Goal: Task Accomplishment & Management: Use online tool/utility

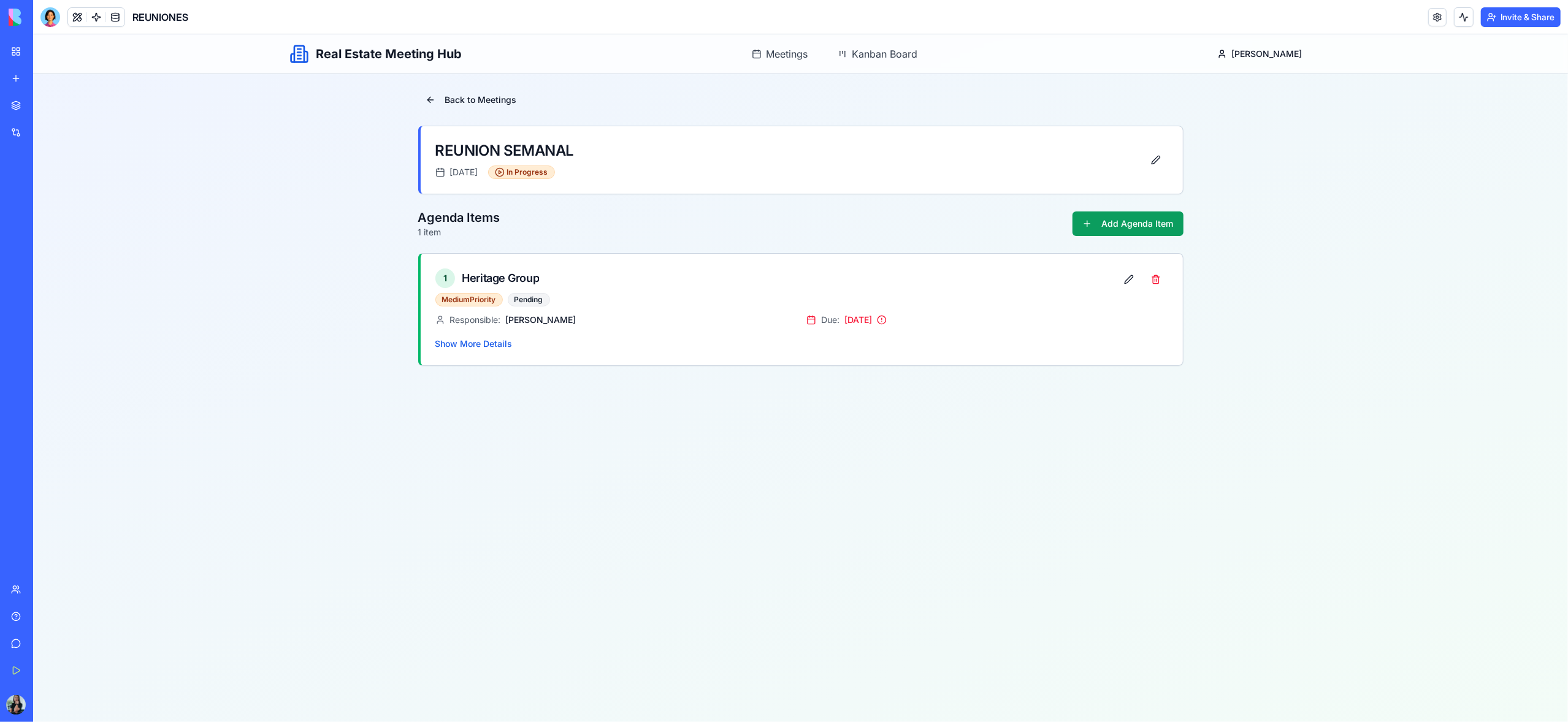
click at [16, 49] on link "My Workspace" at bounding box center [28, 52] width 49 height 24
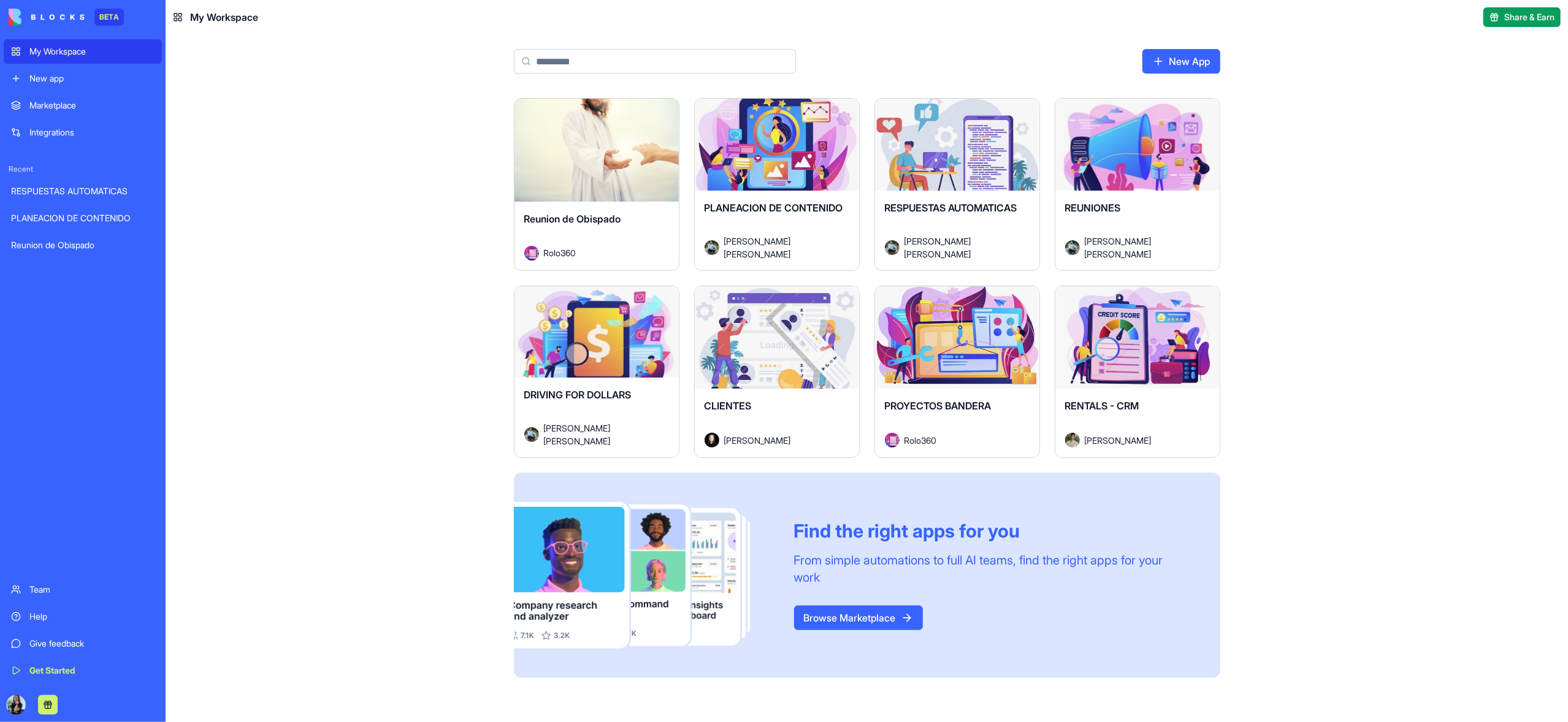
click at [1128, 387] on div "Launch" at bounding box center [1137, 338] width 164 height 103
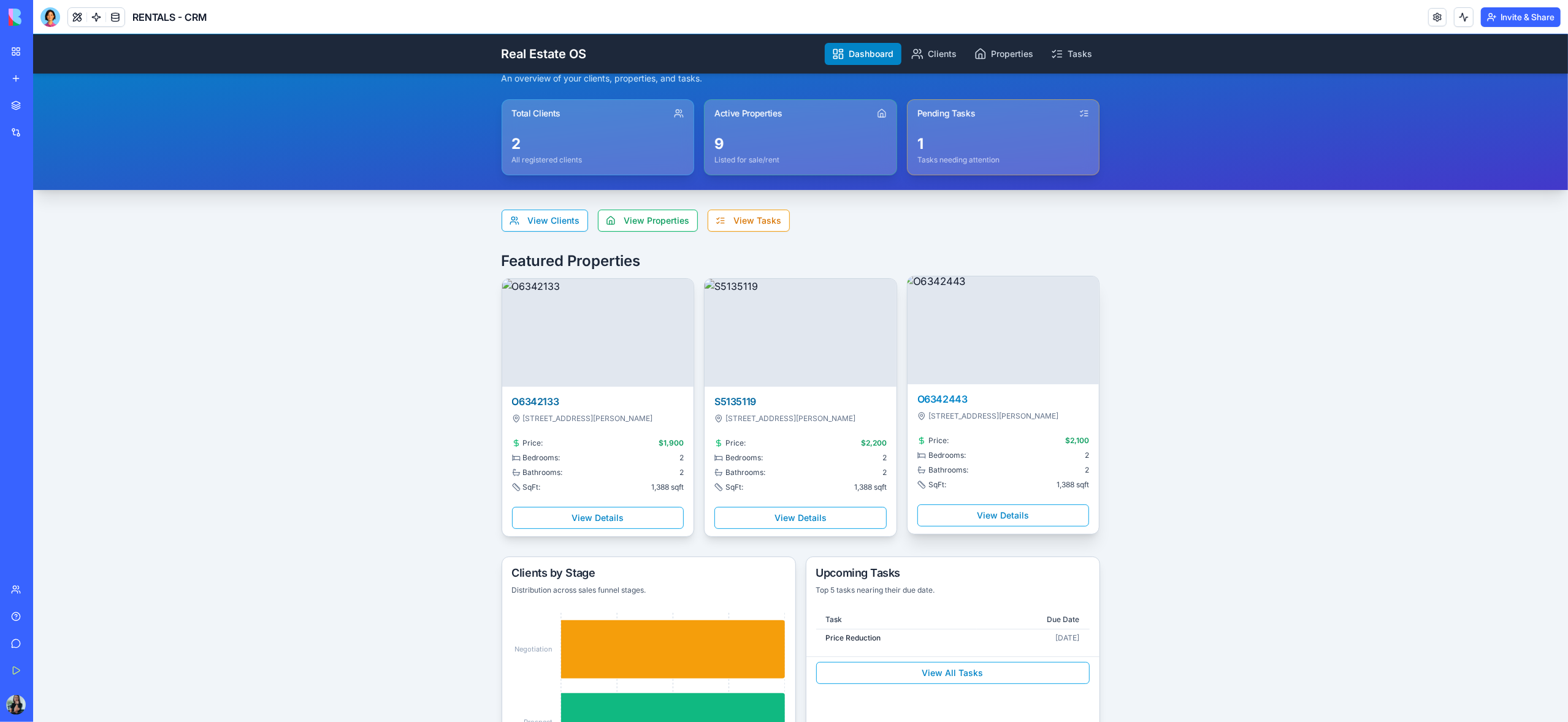
scroll to position [35, 0]
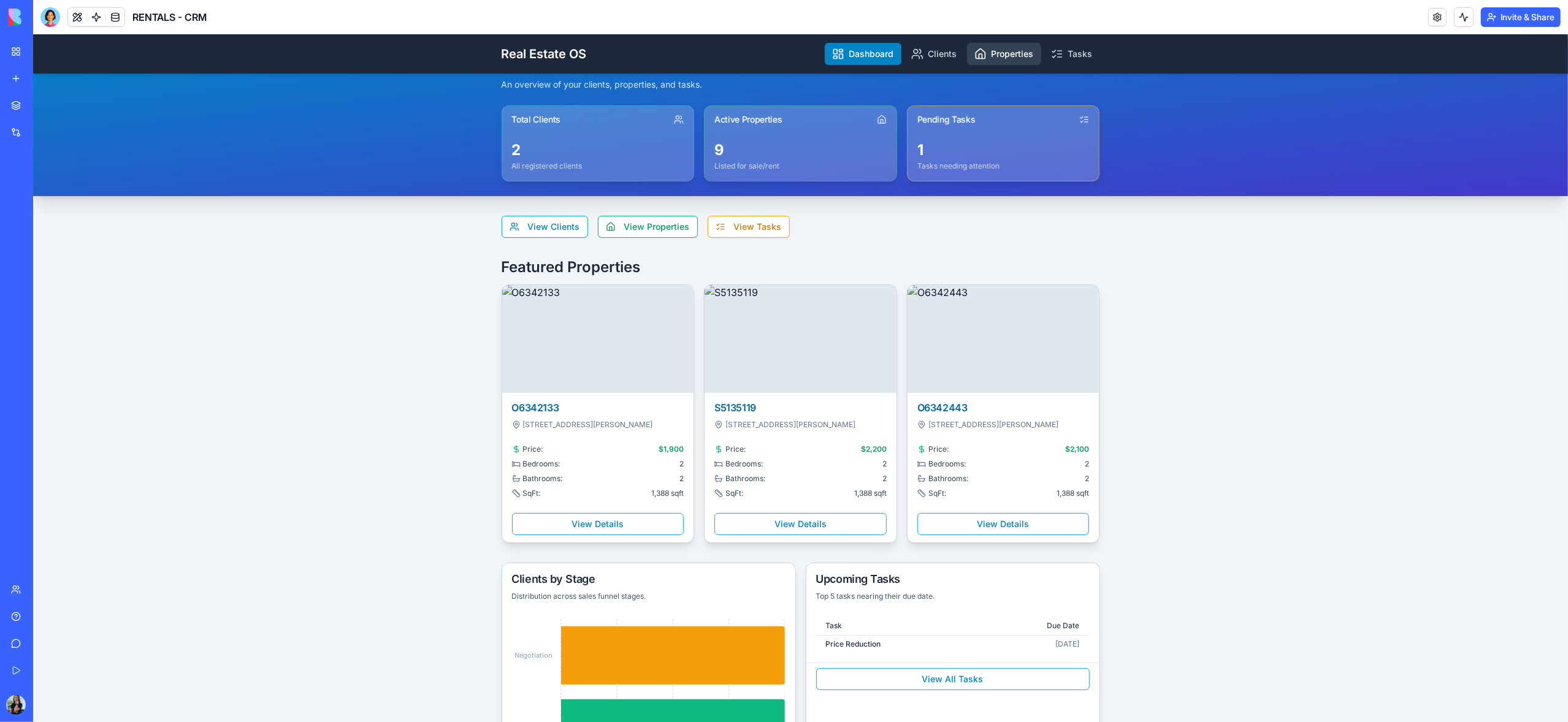
click at [999, 48] on link "Properties" at bounding box center [1004, 53] width 74 height 22
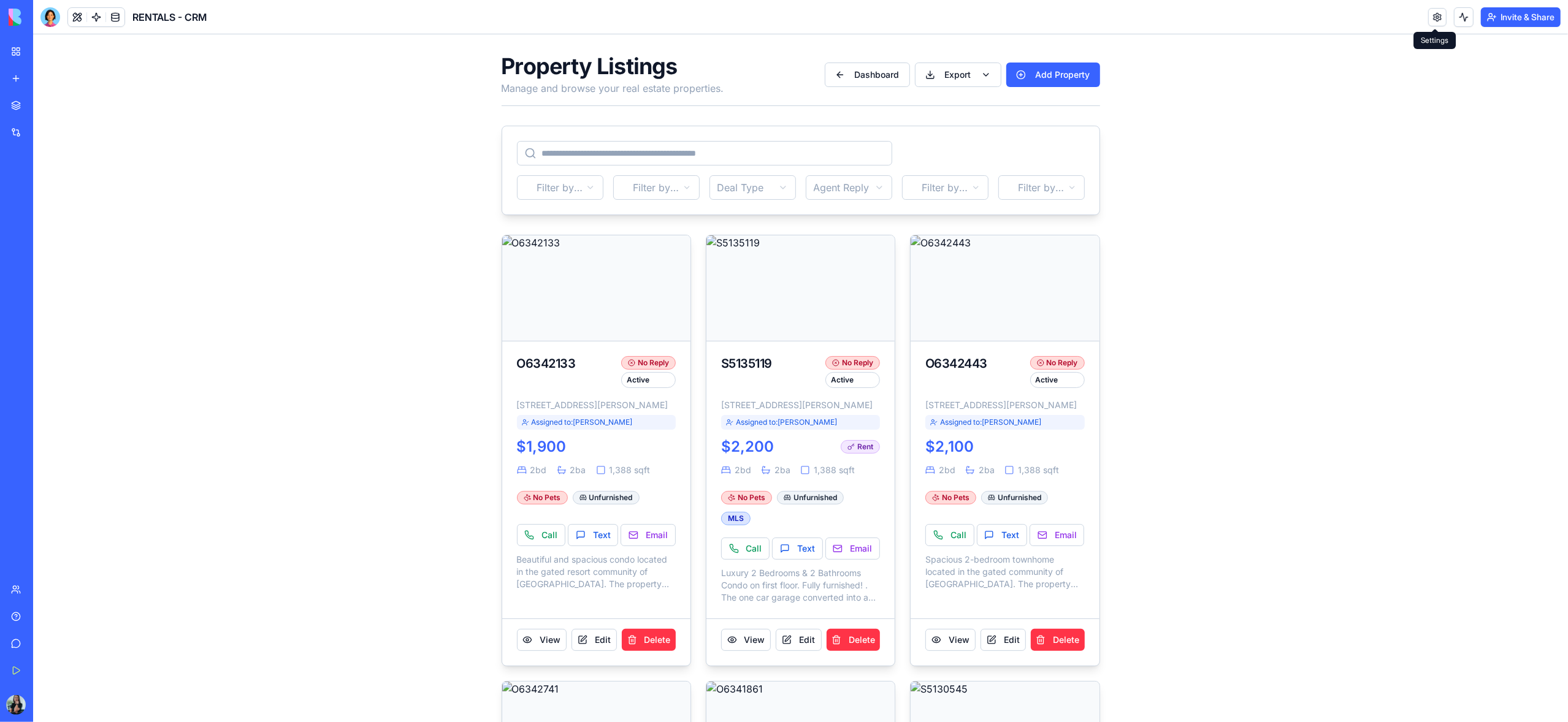
click at [1436, 17] on link at bounding box center [1437, 17] width 19 height 19
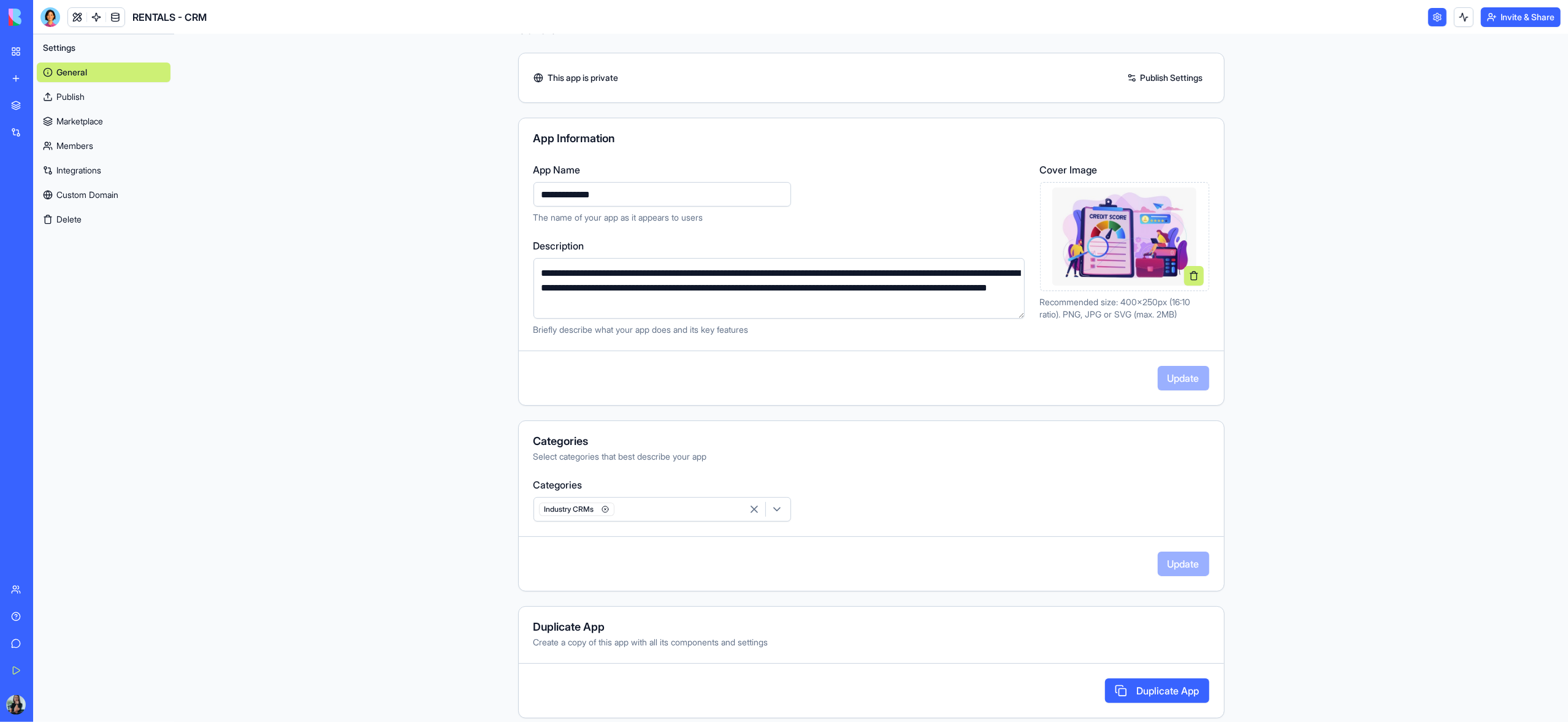
scroll to position [40, 0]
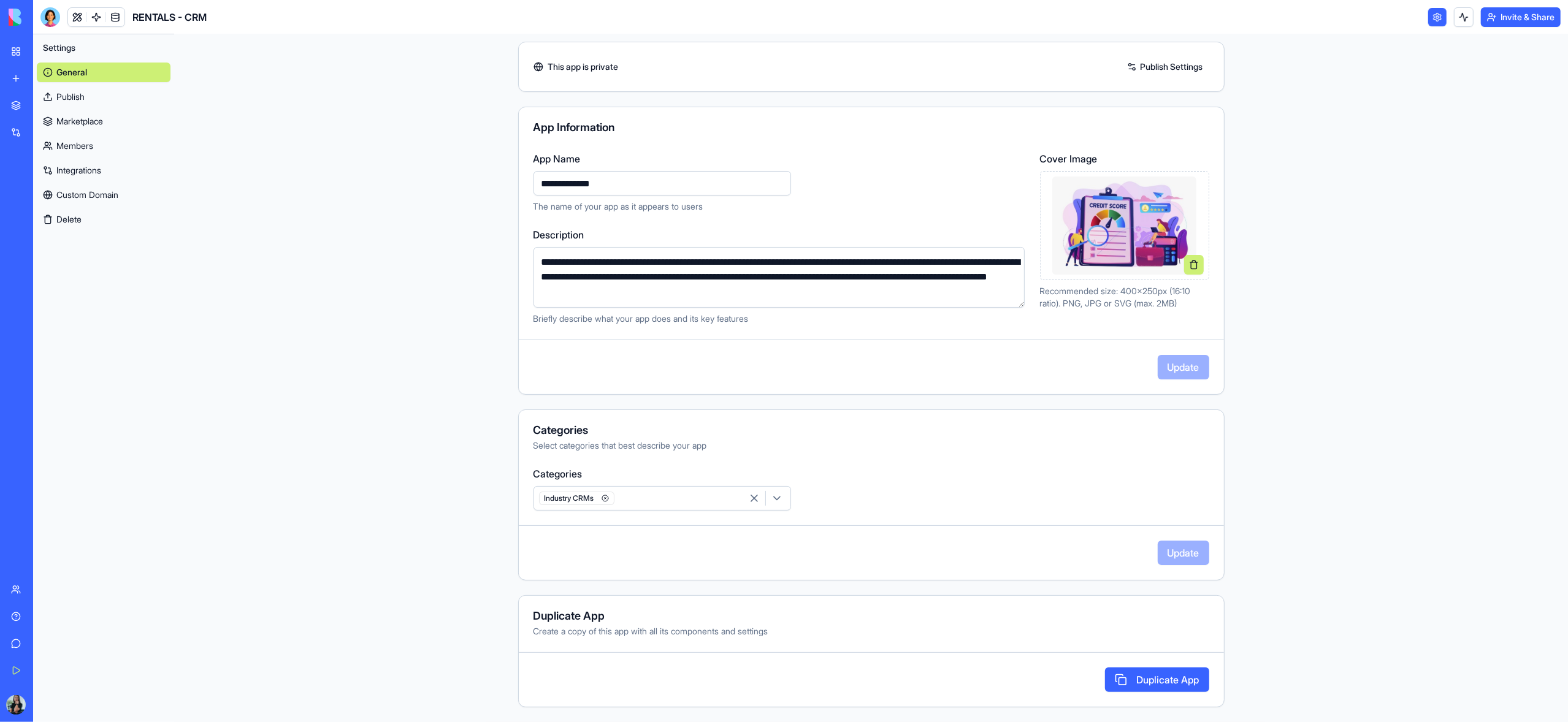
click at [1159, 683] on button "Duplicate App" at bounding box center [1157, 680] width 104 height 24
